Goal: Task Accomplishment & Management: Manage account settings

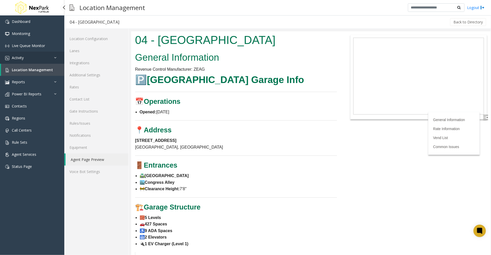
click at [21, 58] on span "Activity" at bounding box center [18, 57] width 12 height 5
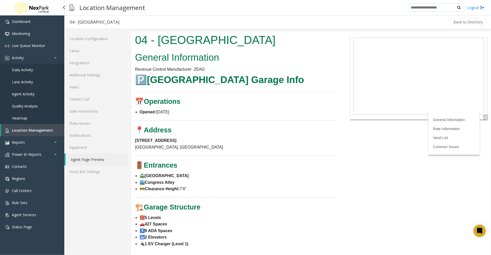
click at [16, 69] on span "Daily Activity" at bounding box center [22, 69] width 21 height 5
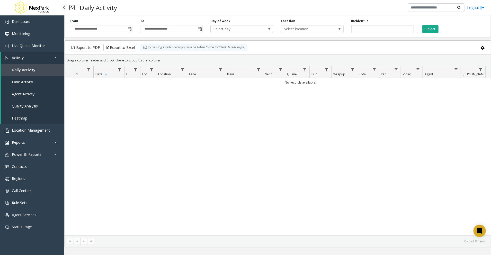
click at [25, 84] on link "Lane Activity" at bounding box center [32, 82] width 63 height 12
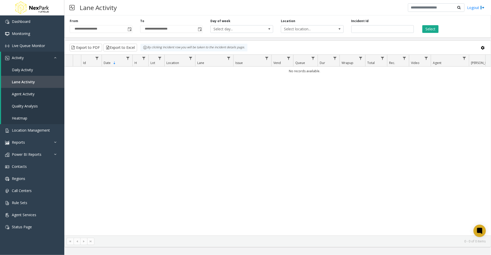
click at [200, 149] on div "No records available." at bounding box center [278, 151] width 427 height 169
click at [28, 95] on span "Agent Activity" at bounding box center [23, 94] width 23 height 5
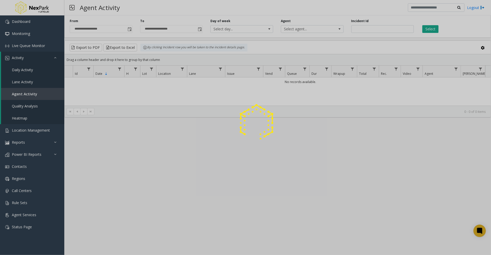
click at [30, 104] on span "Quality Analysis" at bounding box center [25, 106] width 26 height 5
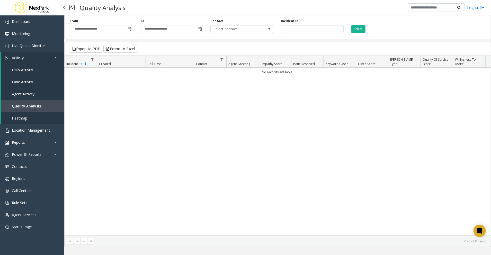
click at [27, 71] on span "Daily Activity" at bounding box center [22, 69] width 21 height 5
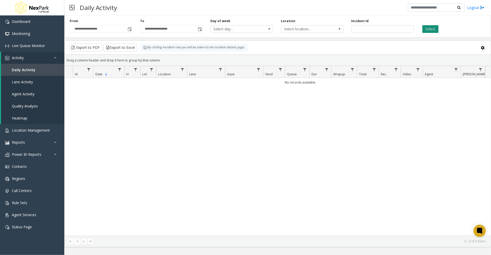
click at [435, 30] on button "Select" at bounding box center [431, 29] width 16 height 8
click at [129, 29] on span "Toggle popup" at bounding box center [130, 29] width 4 height 4
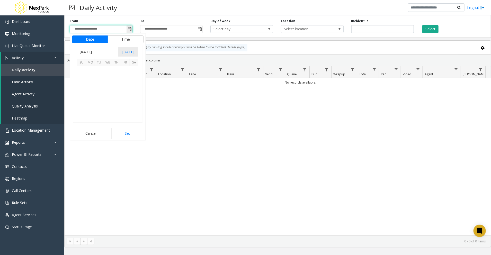
scroll to position [92318, 0]
drag, startPoint x: 89, startPoint y: 50, endPoint x: 91, endPoint y: 51, distance: 2.8
click at [89, 50] on span "[DATE]" at bounding box center [85, 52] width 17 height 8
click at [108, 75] on span "[DATE]" at bounding box center [108, 75] width 12 height 12
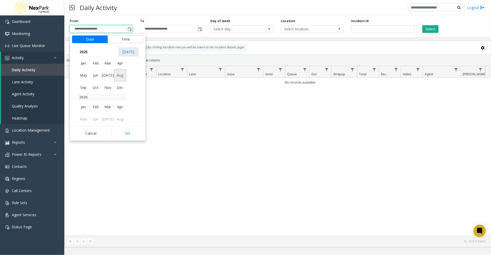
scroll to position [92257, 0]
click at [97, 70] on span "1" at bounding box center [99, 70] width 9 height 9
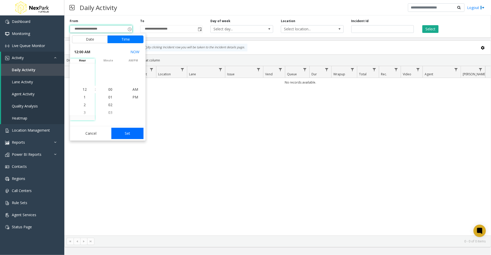
click at [126, 132] on button "Set" at bounding box center [127, 133] width 32 height 11
type input "**********"
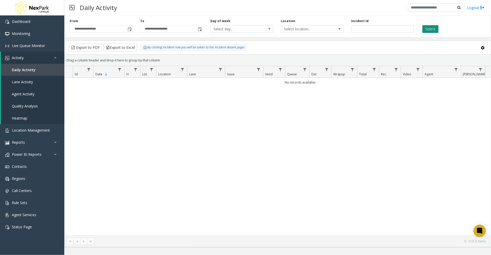
click at [431, 28] on button "Select" at bounding box center [431, 29] width 16 height 8
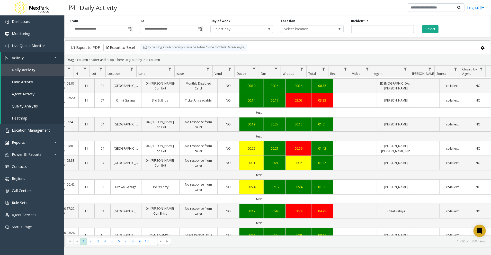
scroll to position [0, 51]
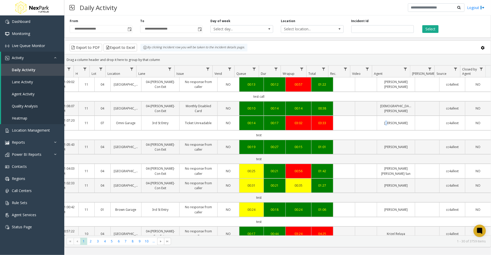
click at [383, 127] on td "[PERSON_NAME]" at bounding box center [396, 123] width 38 height 14
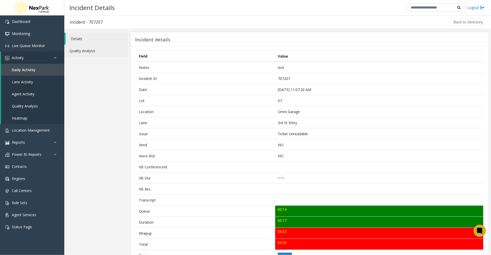
click at [83, 49] on link "Quality Analysis" at bounding box center [96, 51] width 64 height 12
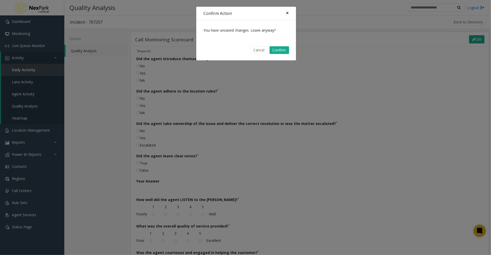
click at [287, 13] on span "×" at bounding box center [287, 12] width 3 height 7
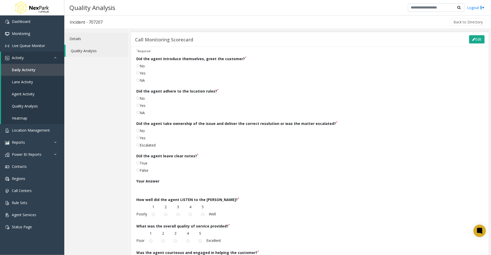
click at [81, 34] on link "Details" at bounding box center [96, 39] width 64 height 12
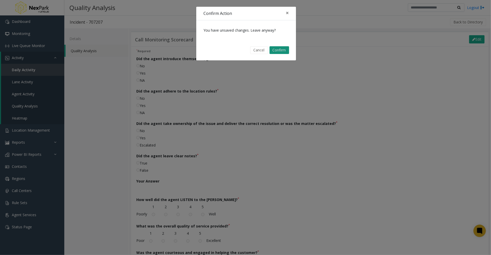
click at [278, 49] on button "Confirm" at bounding box center [280, 50] width 20 height 8
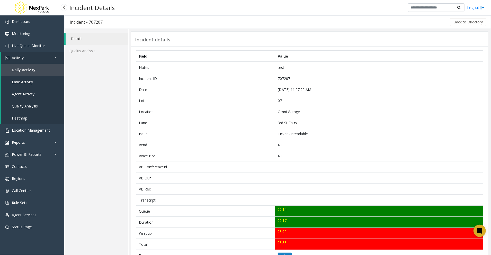
click at [19, 72] on link "Daily Activity" at bounding box center [32, 70] width 63 height 12
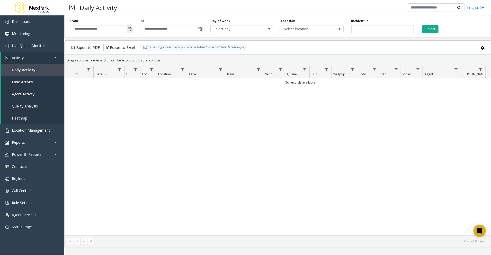
click at [130, 27] on span "Toggle popup" at bounding box center [130, 29] width 4 height 4
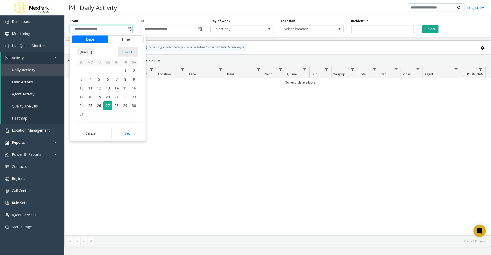
click at [84, 54] on span "[DATE]" at bounding box center [85, 52] width 17 height 8
drag, startPoint x: 83, startPoint y: 64, endPoint x: 103, endPoint y: 77, distance: 24.6
click at [104, 83] on tbody "[DATE] Feb Mar Apr May Jun [DATE] Aug Sep Oct Nov Dec" at bounding box center [101, 72] width 49 height 44
click at [106, 76] on span "[DATE]" at bounding box center [108, 75] width 12 height 12
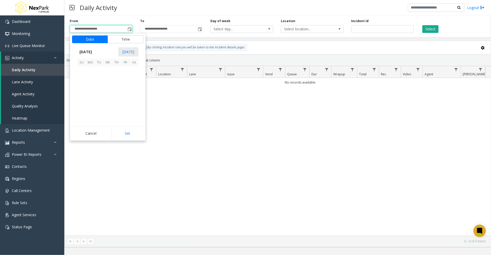
scroll to position [92257, 0]
click at [99, 71] on span "1" at bounding box center [99, 70] width 9 height 9
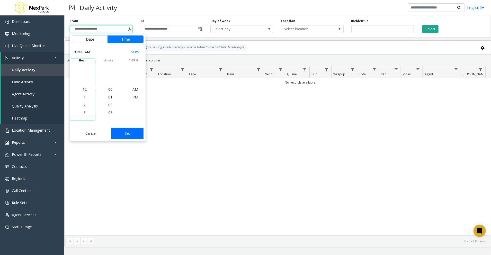
click at [125, 135] on button "Set" at bounding box center [127, 133] width 32 height 11
type input "**********"
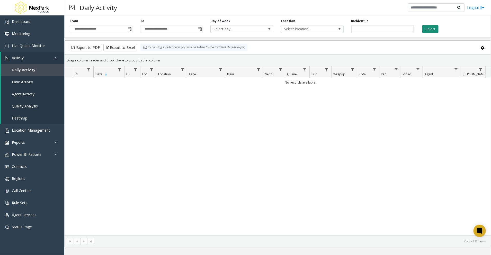
click at [427, 27] on button "Select" at bounding box center [431, 29] width 16 height 8
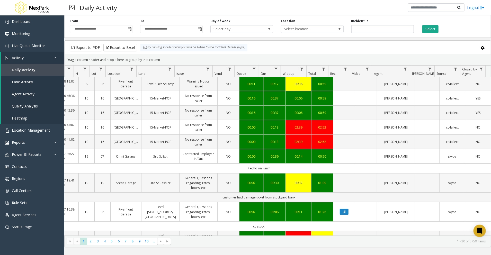
scroll to position [206, 51]
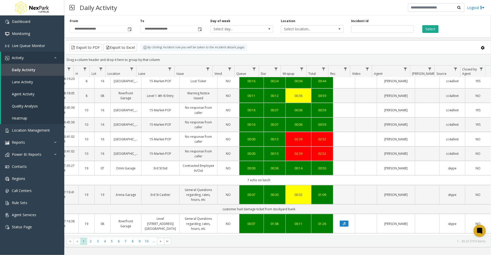
click at [321, 242] on kendo-pager-info "1 - 30 of 3759 items" at bounding box center [330, 241] width 312 height 4
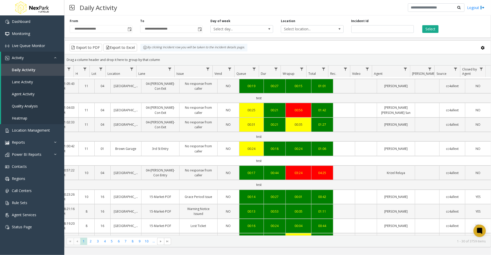
scroll to position [0, 51]
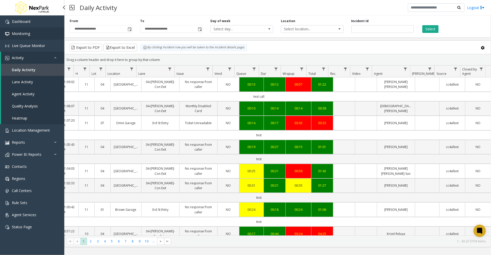
click at [31, 30] on link "Monitoring" at bounding box center [32, 34] width 64 height 12
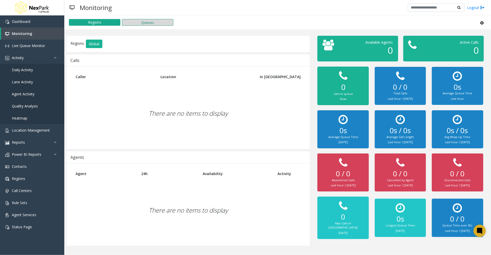
click at [144, 23] on button "Queues" at bounding box center [147, 22] width 51 height 7
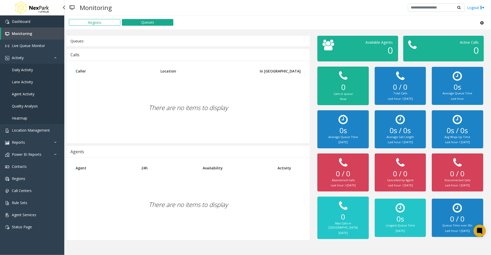
click at [29, 17] on link "Dashboard" at bounding box center [32, 21] width 64 height 12
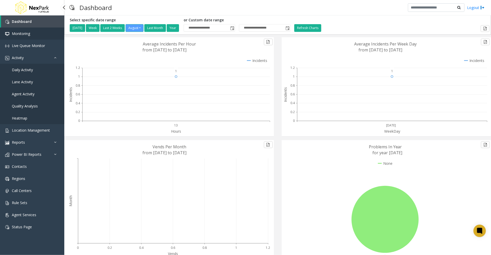
click at [13, 33] on span "Monitoring" at bounding box center [21, 33] width 18 height 5
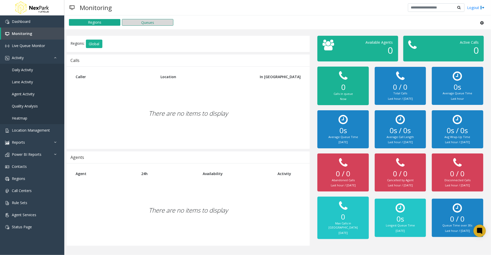
click at [144, 21] on button "Queues" at bounding box center [147, 22] width 51 height 7
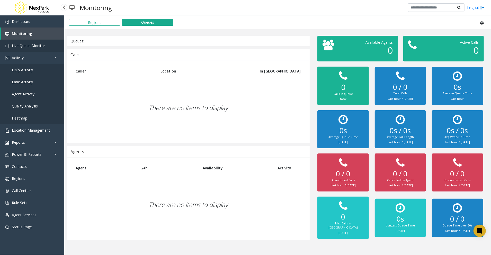
click at [26, 42] on link "Live Queue Monitor" at bounding box center [32, 46] width 64 height 12
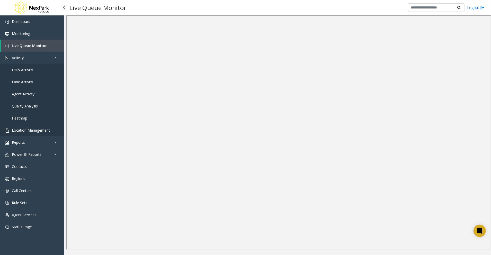
click at [49, 131] on link "Location Management" at bounding box center [32, 130] width 64 height 12
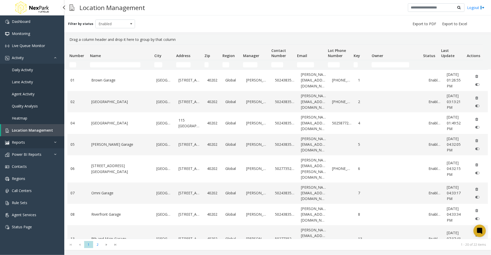
click at [41, 141] on link "Reports" at bounding box center [32, 142] width 64 height 12
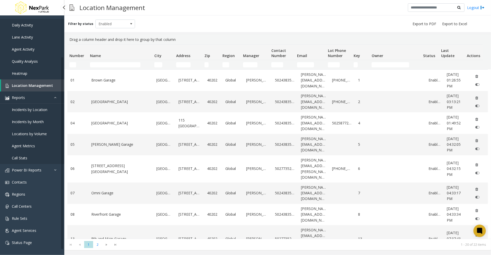
scroll to position [47, 0]
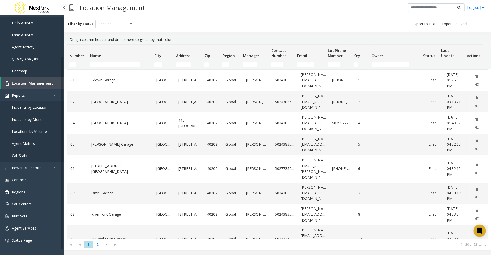
click at [43, 156] on link "Call Stats" at bounding box center [32, 156] width 64 height 12
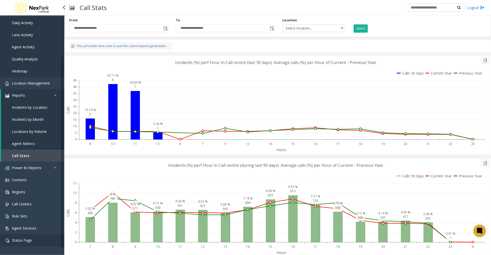
click at [24, 240] on span "Status Page" at bounding box center [22, 240] width 20 height 5
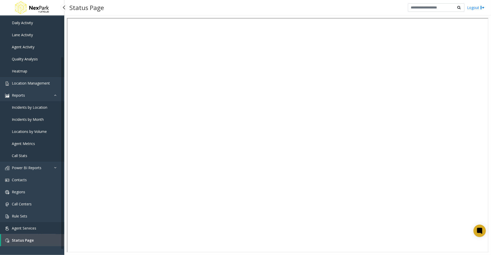
click at [37, 226] on link "Agent Services" at bounding box center [32, 228] width 64 height 12
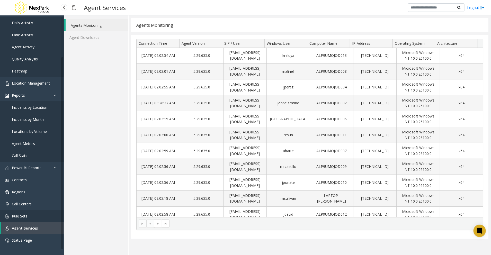
click at [33, 216] on link "Rule Sets" at bounding box center [32, 216] width 64 height 12
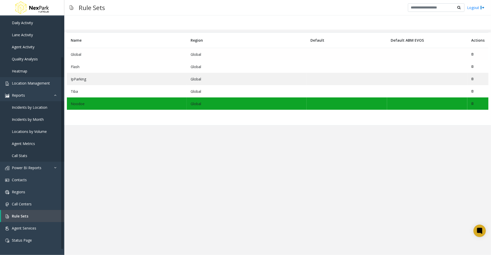
click at [88, 54] on td "Global" at bounding box center [127, 54] width 120 height 13
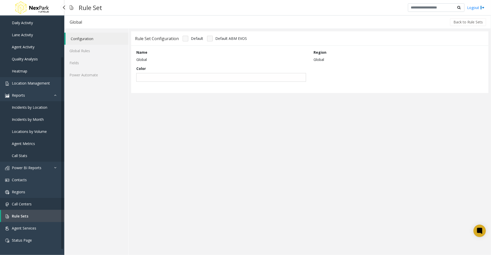
click at [28, 202] on span "Call Centers" at bounding box center [22, 204] width 20 height 5
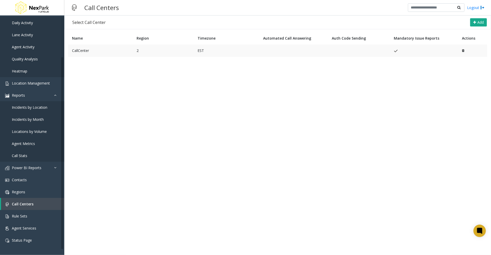
click at [86, 51] on td "CallCenter" at bounding box center [100, 51] width 65 height 12
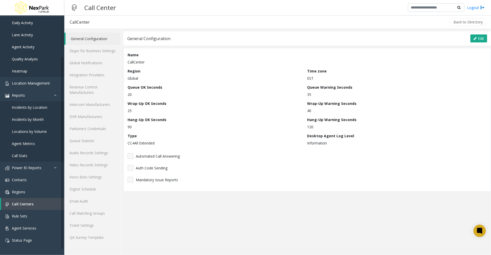
click at [477, 39] on icon at bounding box center [475, 39] width 3 height 4
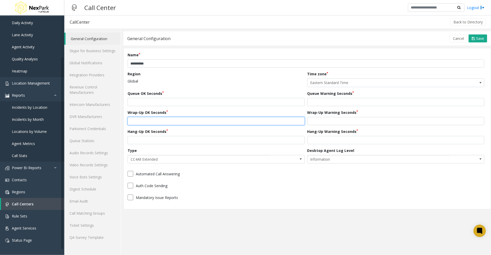
click at [181, 117] on input "**" at bounding box center [216, 121] width 177 height 8
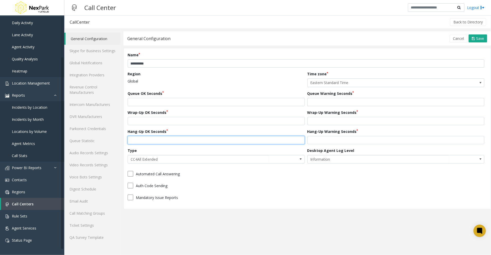
click at [175, 140] on input "**" at bounding box center [216, 140] width 177 height 8
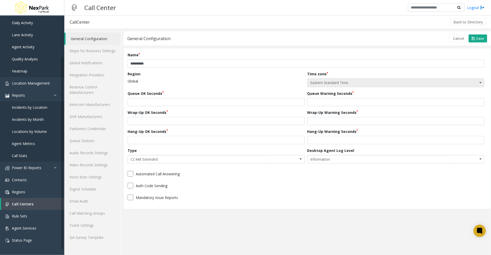
click at [385, 80] on span "Eastern Standard Time" at bounding box center [378, 83] width 141 height 8
click at [338, 50] on div "**********" at bounding box center [308, 128] width 368 height 161
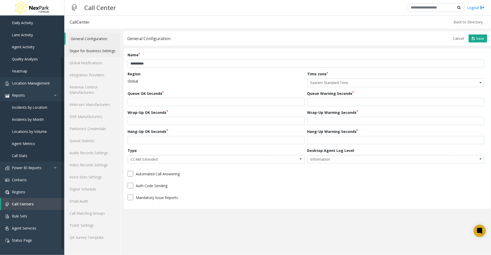
click at [92, 51] on link "Skype for Business Settings" at bounding box center [92, 51] width 56 height 12
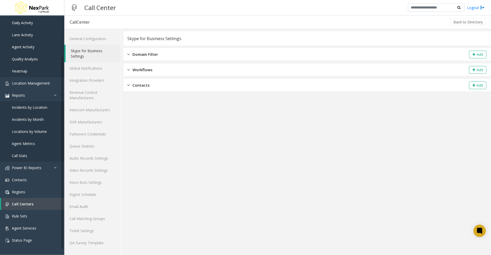
drag, startPoint x: 179, startPoint y: 55, endPoint x: 182, endPoint y: 54, distance: 3.2
click at [180, 55] on div "Domain Filter Add" at bounding box center [308, 54] width 368 height 13
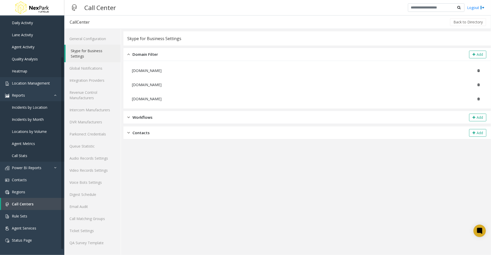
click at [186, 120] on div "Workflows Add" at bounding box center [308, 117] width 368 height 13
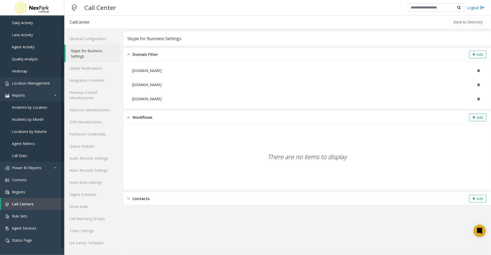
click at [176, 204] on div "Contacts Add" at bounding box center [308, 199] width 368 height 13
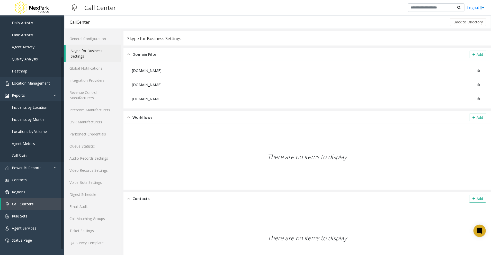
click at [245, 146] on div "There are no items to display" at bounding box center [307, 157] width 359 height 61
click at [77, 67] on link "Global Notifications" at bounding box center [92, 68] width 56 height 12
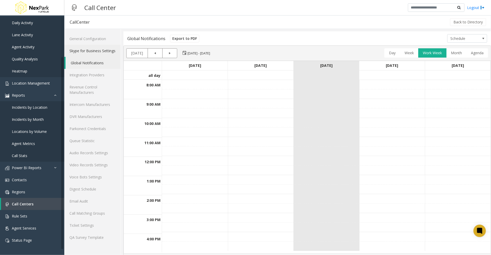
click at [94, 50] on link "Skype for Business Settings" at bounding box center [92, 51] width 56 height 12
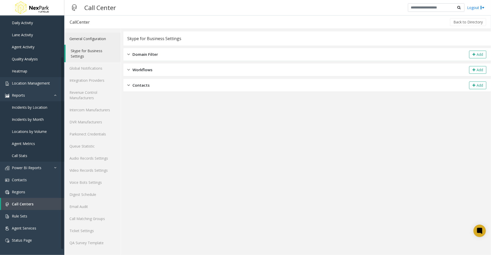
click at [95, 39] on link "General Configuration" at bounding box center [92, 39] width 56 height 12
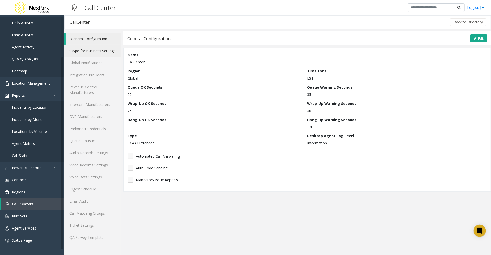
click at [103, 51] on link "Skype for Business Settings" at bounding box center [92, 51] width 56 height 12
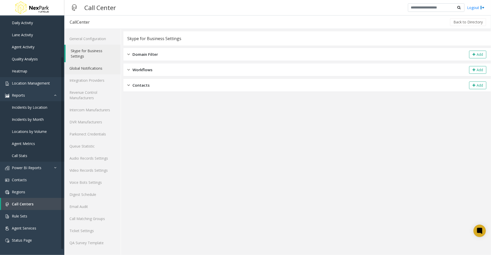
click at [86, 69] on link "Global Notifications" at bounding box center [92, 68] width 56 height 12
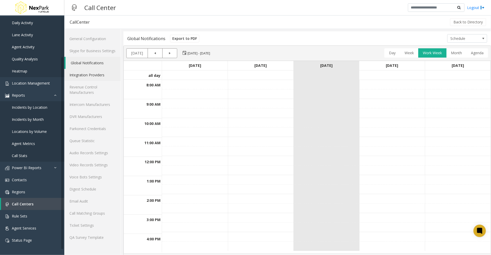
click at [88, 77] on link "Integration Providers" at bounding box center [92, 75] width 56 height 12
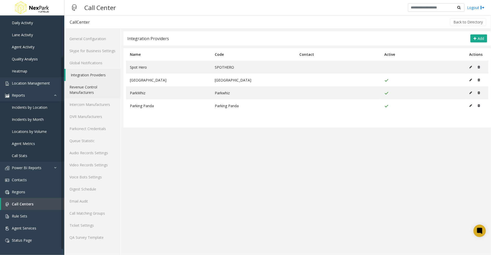
click at [88, 90] on link "Revenue Control Manufacturers" at bounding box center [92, 90] width 56 height 18
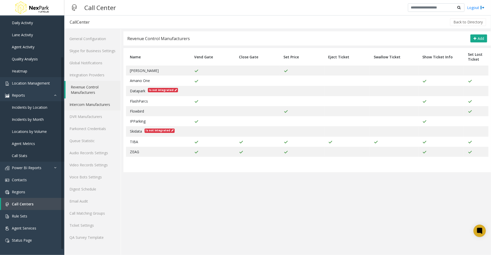
click at [98, 104] on link "Intercom Manufacturers" at bounding box center [92, 105] width 56 height 12
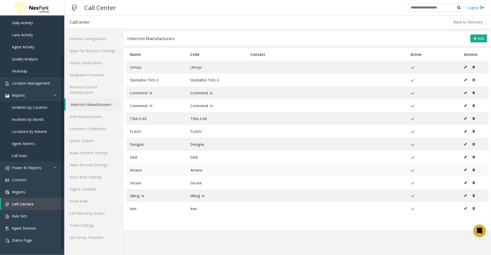
click at [66, 99] on link "Intercom Manufacturers" at bounding box center [93, 105] width 55 height 12
click at [77, 200] on link "Email Audit" at bounding box center [92, 201] width 56 height 12
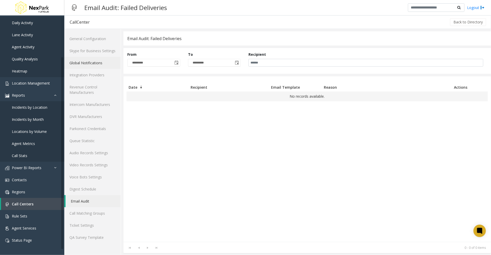
click at [94, 61] on link "Global Notifications" at bounding box center [92, 63] width 56 height 12
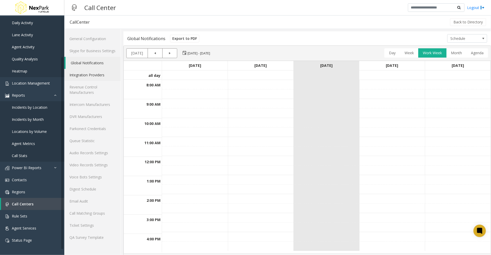
click at [97, 76] on link "Integration Providers" at bounding box center [92, 75] width 56 height 12
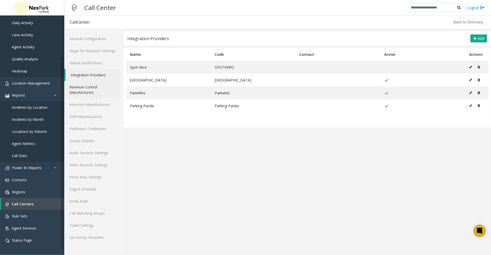
click at [96, 87] on link "Revenue Control Manufacturers" at bounding box center [92, 90] width 56 height 18
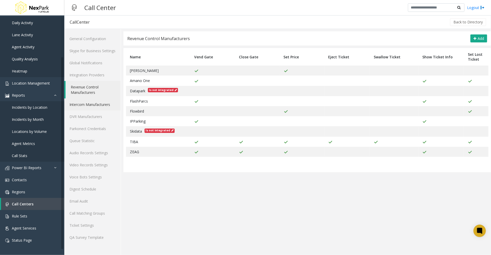
click at [91, 105] on link "Intercom Manufacturers" at bounding box center [92, 105] width 56 height 12
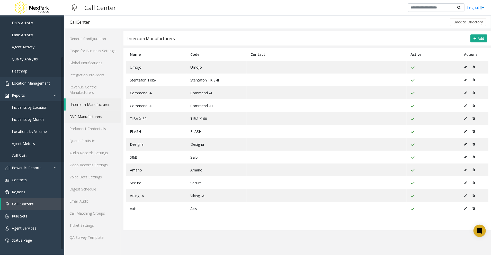
click at [92, 113] on link "DVR Manufacturers" at bounding box center [92, 117] width 56 height 12
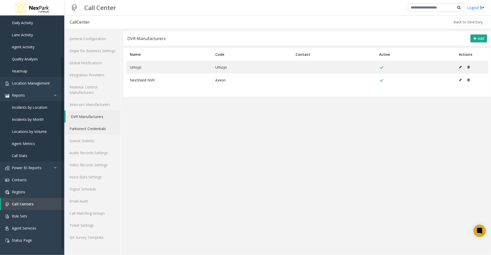
click at [91, 128] on link "Parkonect Credentials" at bounding box center [92, 129] width 56 height 12
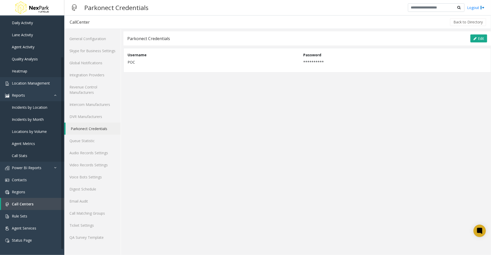
click at [90, 134] on link "Parkonect Credentials" at bounding box center [93, 129] width 55 height 12
click at [88, 142] on link "Queue Statistic" at bounding box center [92, 141] width 56 height 12
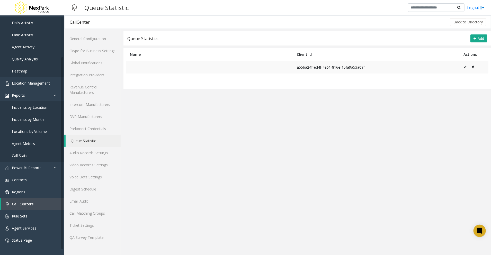
click at [466, 69] on button at bounding box center [467, 67] width 6 height 8
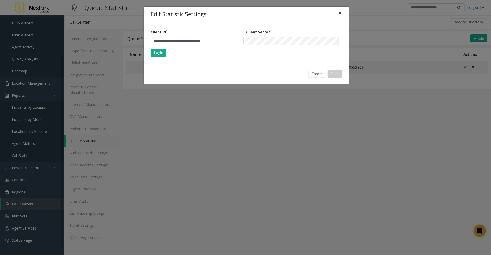
click at [341, 13] on span "×" at bounding box center [340, 12] width 3 height 7
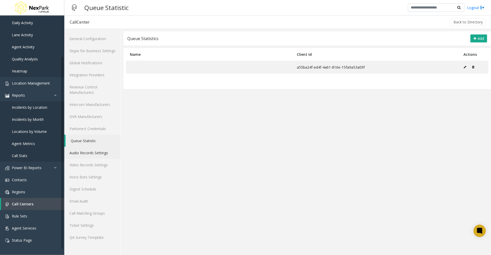
click at [83, 154] on link "Audio Records Settings" at bounding box center [92, 153] width 56 height 12
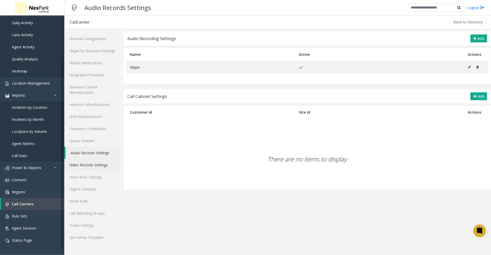
click at [90, 165] on link "Video Records Settings" at bounding box center [92, 165] width 56 height 12
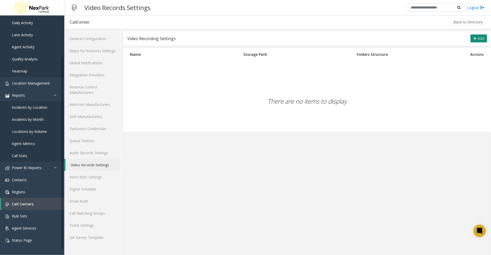
click at [479, 41] on span "Add" at bounding box center [481, 38] width 6 height 5
type input "**********"
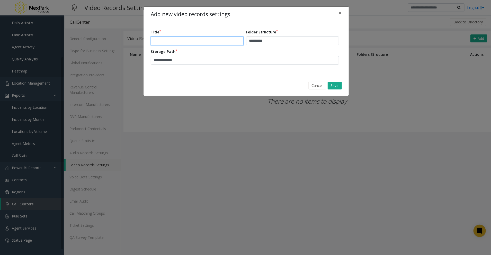
click at [168, 40] on input "text" at bounding box center [197, 41] width 93 height 9
click at [212, 70] on div "**********" at bounding box center [246, 48] width 205 height 53
click at [224, 59] on input "**********" at bounding box center [245, 60] width 188 height 9
click at [341, 10] on span "×" at bounding box center [340, 12] width 3 height 7
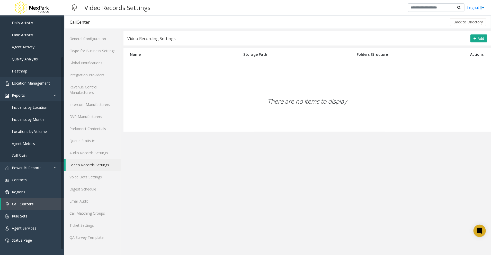
click at [275, 173] on app-video-records-settings "**********" at bounding box center [308, 143] width 368 height 224
click at [88, 175] on link "Voice Bots Settings" at bounding box center [92, 177] width 56 height 12
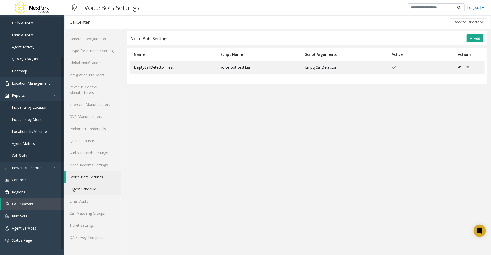
click at [79, 189] on link "Digest Schedule" at bounding box center [92, 189] width 56 height 12
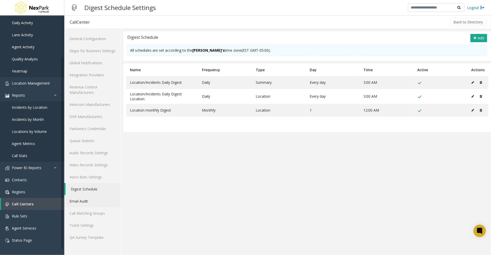
click at [85, 201] on link "Email Audit" at bounding box center [92, 201] width 56 height 12
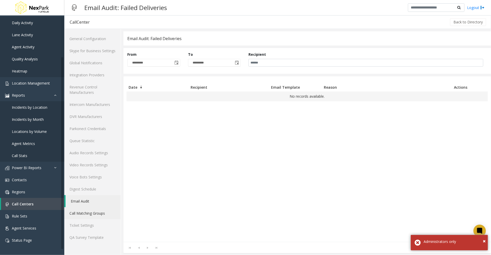
click at [86, 207] on link "Call Matching Groups" at bounding box center [92, 213] width 56 height 12
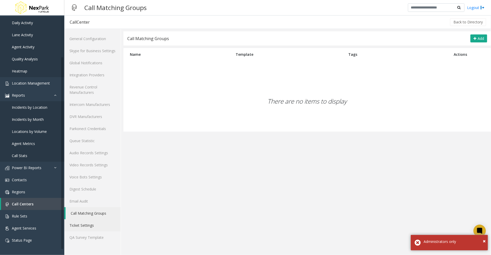
click at [90, 228] on link "Ticket Settings" at bounding box center [92, 226] width 56 height 12
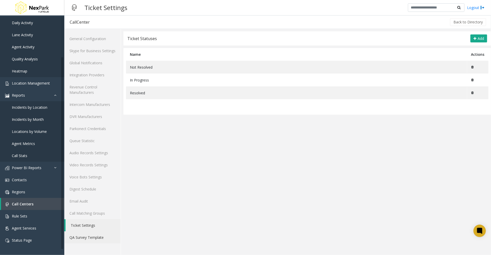
click at [86, 240] on link "QA Survey Template" at bounding box center [92, 238] width 56 height 12
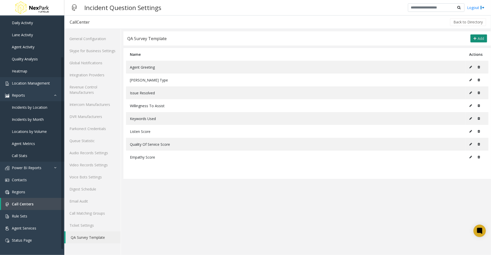
click at [483, 40] on span "Add" at bounding box center [481, 38] width 6 height 5
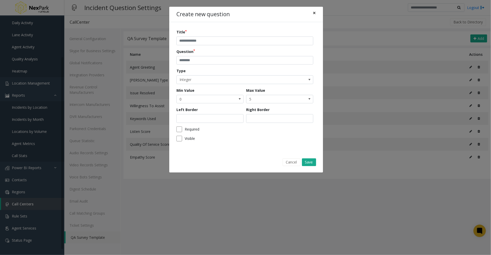
click at [315, 11] on span "×" at bounding box center [314, 12] width 3 height 7
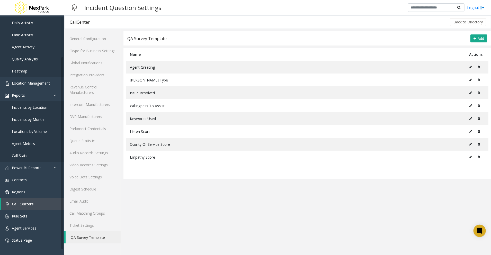
click at [209, 206] on app-incident-question-settings "QA Survey Template Add Name Actions Agent Greeting [PERSON_NAME] Type Issue Res…" at bounding box center [308, 143] width 368 height 224
click at [92, 229] on link "Ticket Settings" at bounding box center [92, 226] width 56 height 12
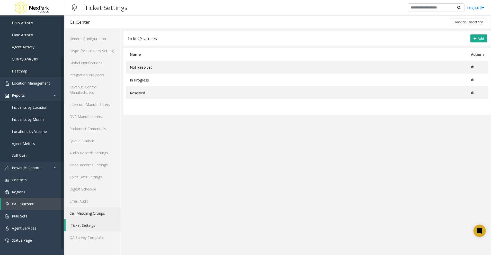
click at [97, 212] on link "Call Matching Groups" at bounding box center [92, 213] width 56 height 12
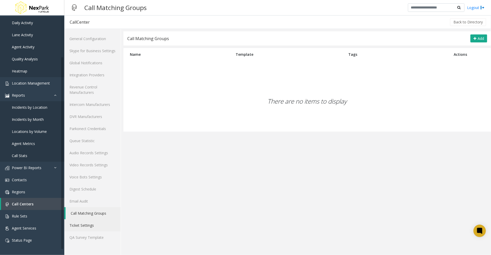
click at [90, 229] on link "Ticket Settings" at bounding box center [92, 226] width 56 height 12
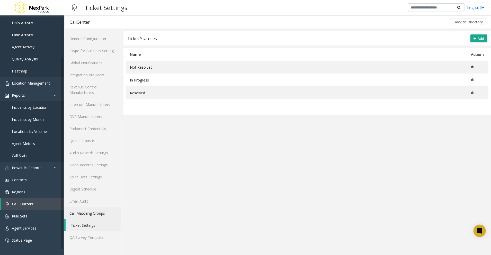
click at [96, 215] on link "Call Matching Groups" at bounding box center [92, 213] width 56 height 12
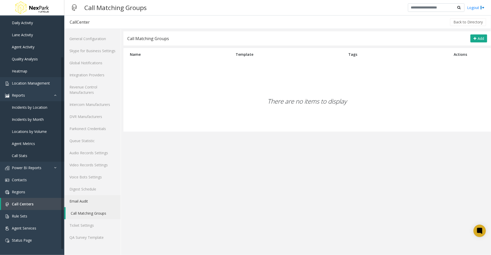
click at [87, 200] on link "Email Audit" at bounding box center [92, 201] width 56 height 12
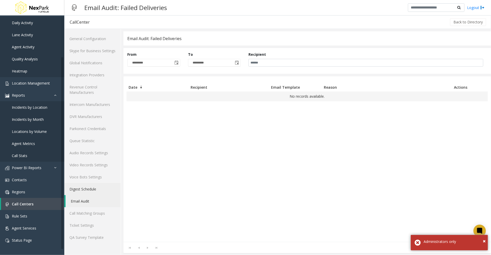
click at [88, 185] on link "Digest Schedule" at bounding box center [92, 189] width 56 height 12
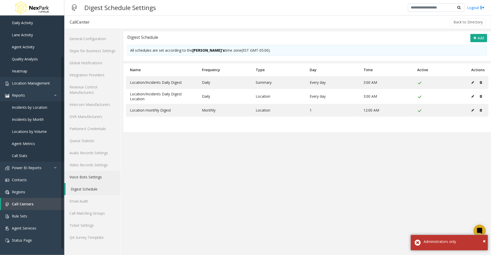
click at [88, 181] on link "Voice Bots Settings" at bounding box center [92, 177] width 56 height 12
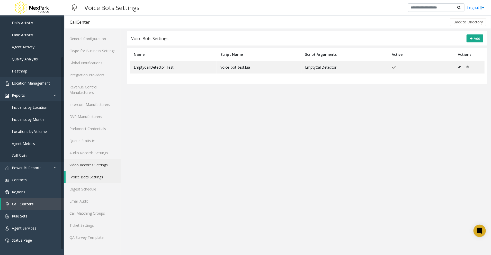
click at [90, 167] on link "Video Records Settings" at bounding box center [92, 165] width 56 height 12
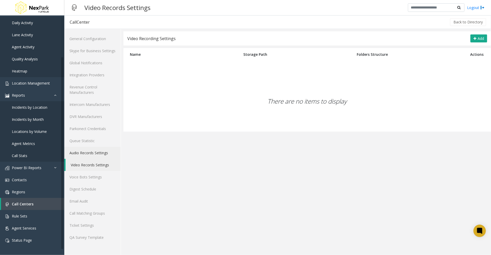
click at [93, 153] on link "Audio Records Settings" at bounding box center [92, 153] width 56 height 12
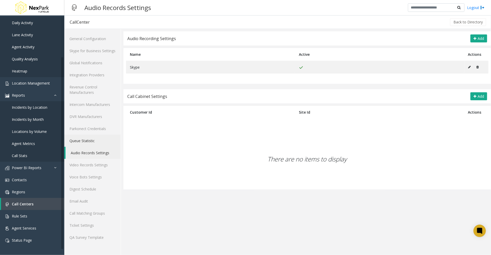
click at [95, 137] on link "Queue Statistic" at bounding box center [92, 141] width 56 height 12
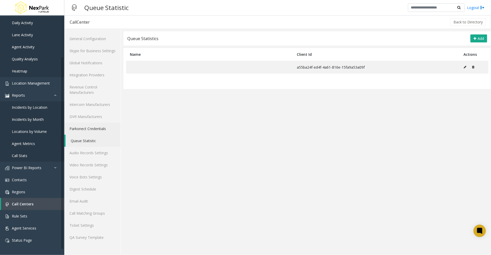
click at [97, 128] on link "Parkonect Credentials" at bounding box center [92, 129] width 56 height 12
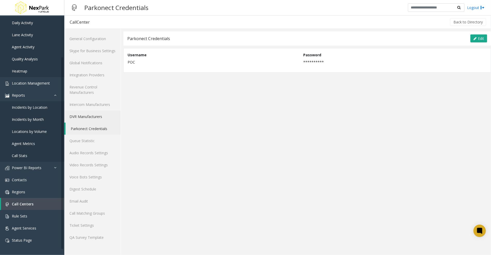
click at [93, 118] on link "DVR Manufacturers" at bounding box center [92, 117] width 56 height 12
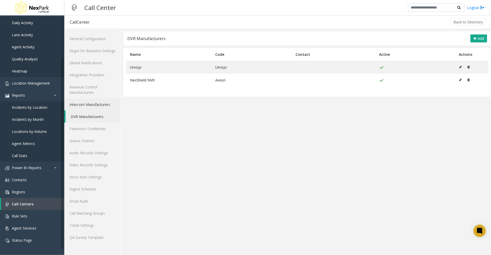
click at [84, 105] on link "Intercom Manufacturers" at bounding box center [92, 105] width 56 height 12
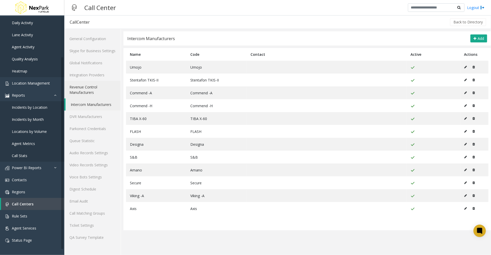
click at [99, 87] on link "Revenue Control Manufacturers" at bounding box center [92, 90] width 56 height 18
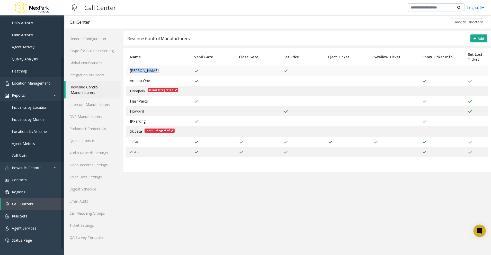
drag, startPoint x: 164, startPoint y: 70, endPoint x: 130, endPoint y: 71, distance: 33.7
click at [130, 71] on td "[PERSON_NAME]" at bounding box center [158, 71] width 64 height 10
copy span "[PERSON_NAME]"
drag, startPoint x: 153, startPoint y: 102, endPoint x: 128, endPoint y: 101, distance: 25.2
click at [128, 101] on td "FlashParcs" at bounding box center [158, 101] width 64 height 10
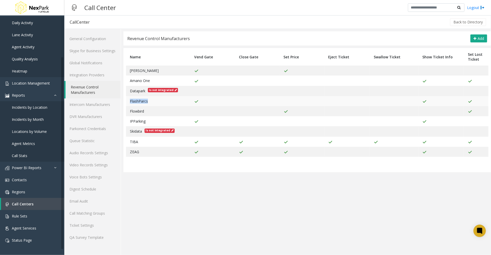
copy span "FlashParcs"
click at [170, 207] on app-revenue-control "Revenue Control Manufacturers Add Name Vend Gate Close Gate Set Price Eject Tic…" at bounding box center [308, 143] width 368 height 224
drag, startPoint x: 147, startPoint y: 112, endPoint x: 128, endPoint y: 111, distance: 19.1
click at [128, 111] on td "Flowbird" at bounding box center [158, 111] width 64 height 10
copy span "Flowbird"
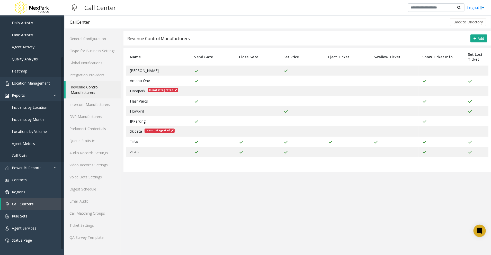
click at [215, 221] on app-revenue-control "Revenue Control Manufacturers Add Name Vend Gate Close Gate Set Price Eject Tic…" at bounding box center [308, 143] width 368 height 224
click at [96, 105] on link "Intercom Manufacturers" at bounding box center [92, 105] width 56 height 12
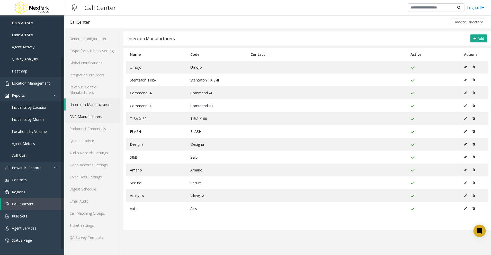
click at [92, 117] on link "DVR Manufacturers" at bounding box center [92, 117] width 56 height 12
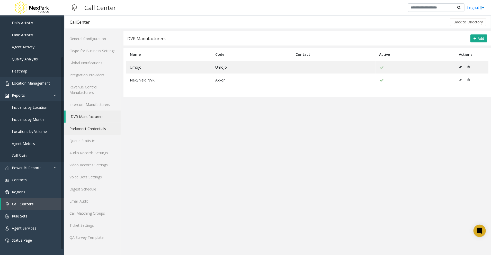
click at [97, 130] on link "Parkonect Credentials" at bounding box center [92, 129] width 56 height 12
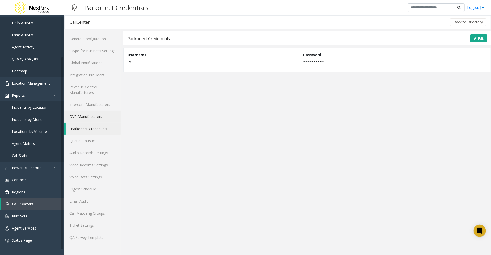
click at [92, 116] on link "DVR Manufacturers" at bounding box center [92, 117] width 56 height 12
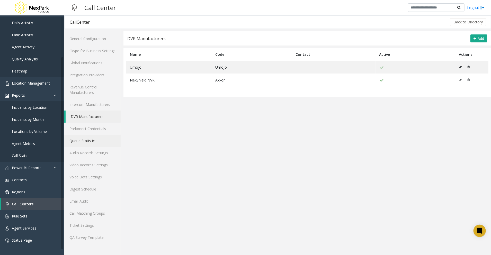
click at [81, 143] on link "Queue Statistic" at bounding box center [92, 141] width 56 height 12
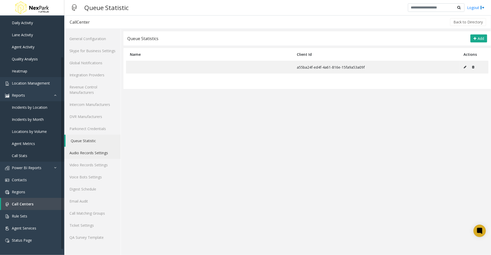
click at [82, 151] on link "Audio Records Settings" at bounding box center [92, 153] width 56 height 12
